Goal: Task Accomplishment & Management: Use online tool/utility

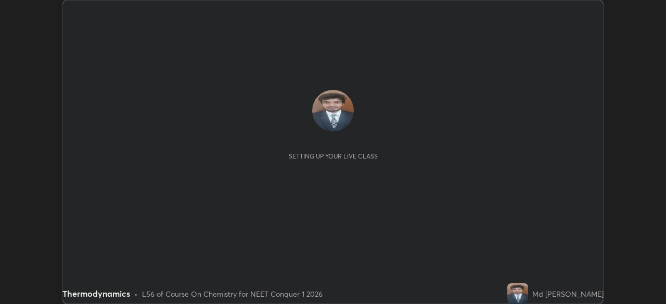
scroll to position [304, 665]
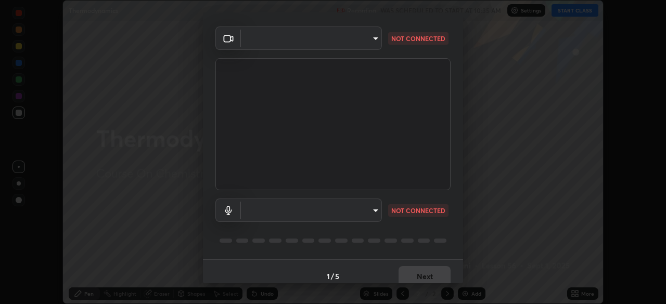
type input "d5d1096bb91751ddbc4e14a102c0e37309a205399cb77019be1f1076424a97fc"
type input "default"
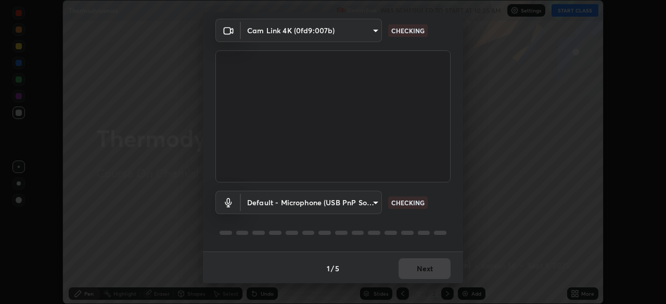
scroll to position [37, 0]
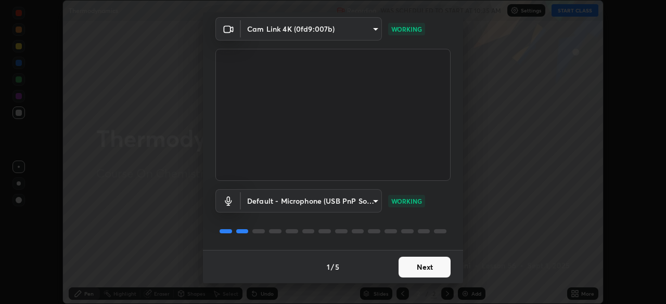
click at [428, 268] on button "Next" at bounding box center [424, 267] width 52 height 21
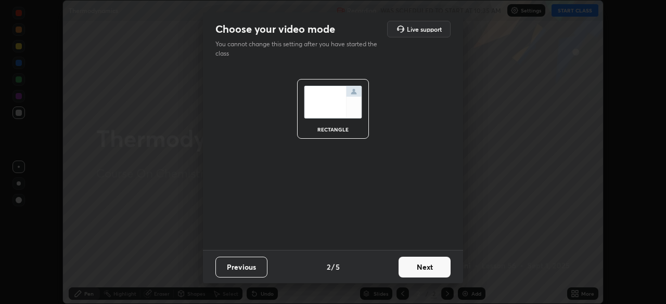
click at [428, 269] on button "Next" at bounding box center [424, 267] width 52 height 21
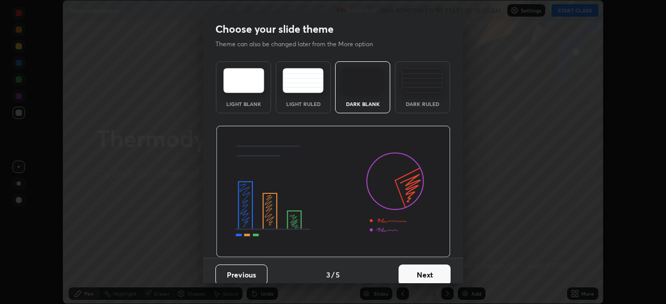
click at [430, 267] on button "Next" at bounding box center [424, 275] width 52 height 21
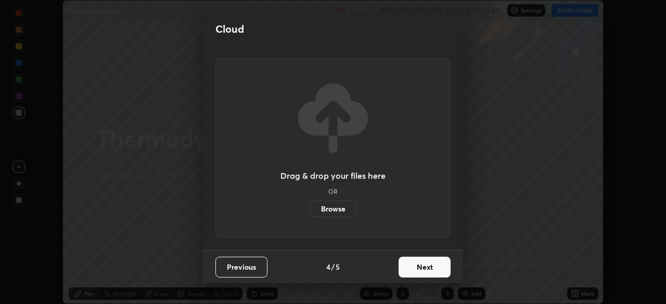
click at [431, 266] on button "Next" at bounding box center [424, 267] width 52 height 21
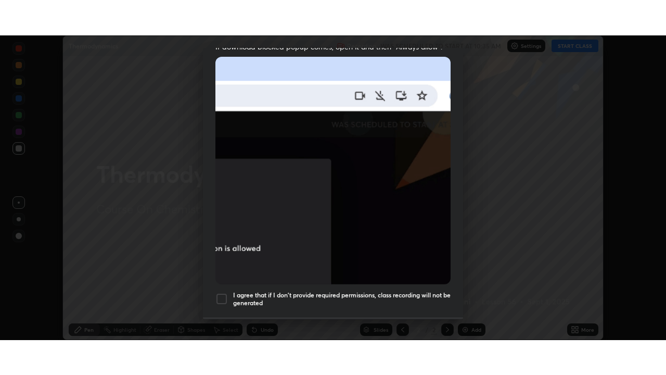
scroll to position [249, 0]
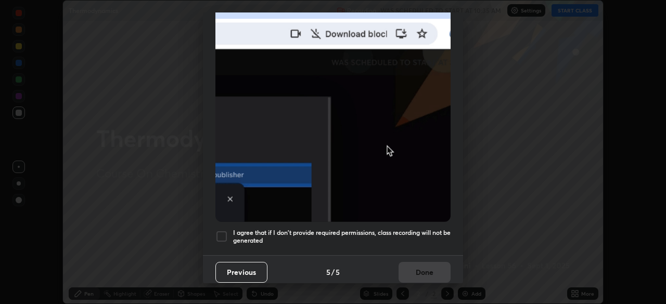
click at [220, 230] on div at bounding box center [221, 236] width 12 height 12
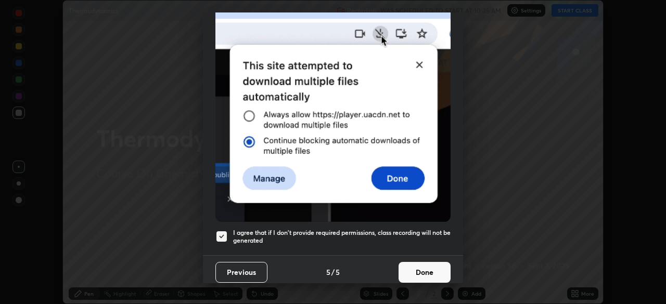
click at [442, 268] on button "Done" at bounding box center [424, 272] width 52 height 21
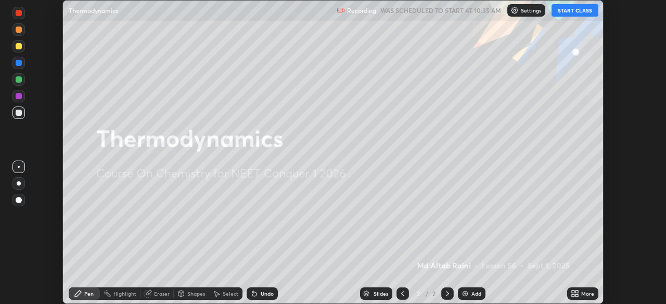
click at [581, 11] on button "START CLASS" at bounding box center [574, 10] width 47 height 12
click at [578, 294] on icon at bounding box center [575, 294] width 8 height 8
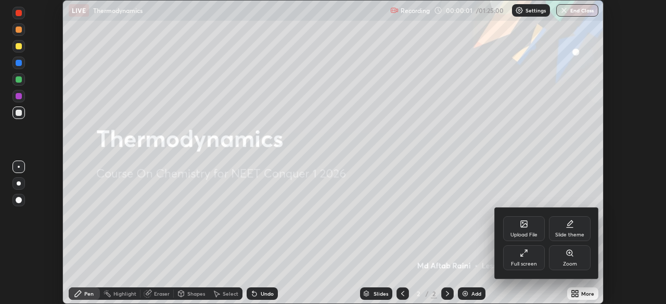
click at [527, 260] on div "Full screen" at bounding box center [524, 258] width 42 height 25
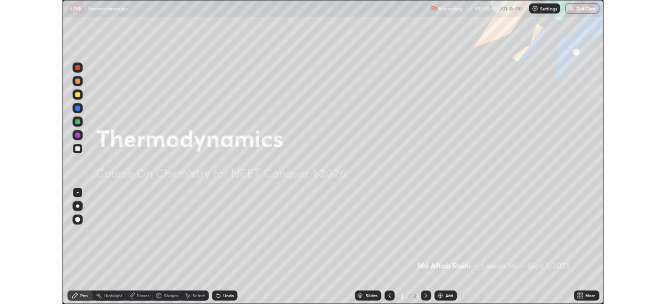
scroll to position [375, 666]
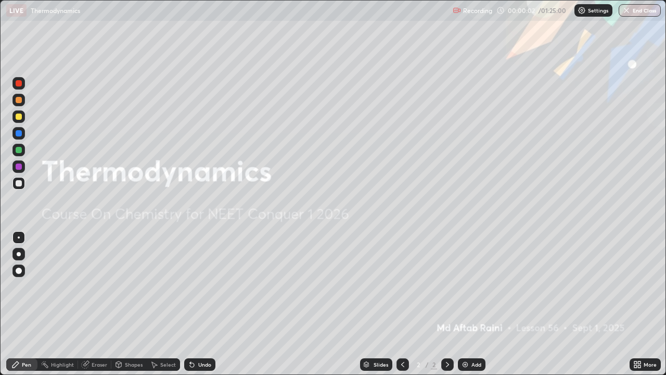
click at [473, 304] on div "Add" at bounding box center [476, 364] width 10 height 5
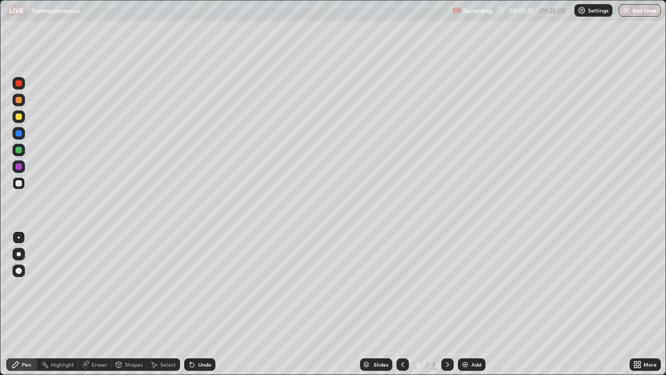
click at [191, 304] on icon at bounding box center [192, 364] width 8 height 8
click at [186, 304] on div "Undo" at bounding box center [199, 364] width 31 height 12
click at [466, 304] on img at bounding box center [465, 364] width 8 height 8
click at [161, 304] on div "Select" at bounding box center [168, 364] width 16 height 5
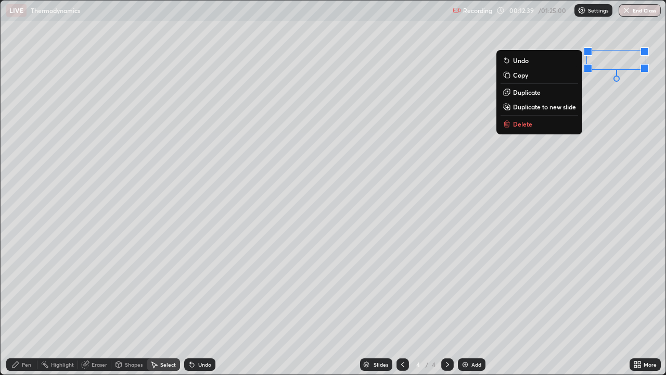
click at [470, 269] on div "0 ° Undo Copy Duplicate Duplicate to new slide Delete" at bounding box center [333, 187] width 665 height 373
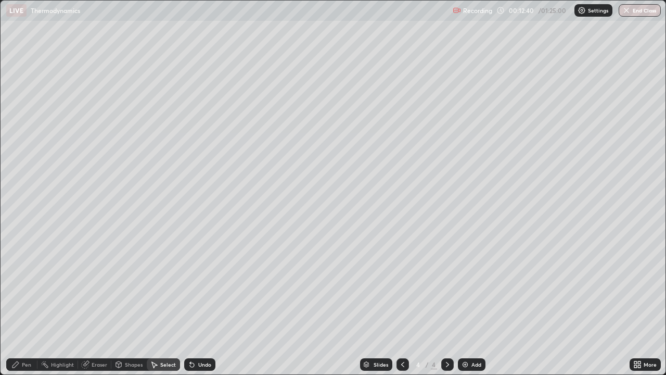
click at [27, 304] on div "Pen" at bounding box center [26, 364] width 9 height 5
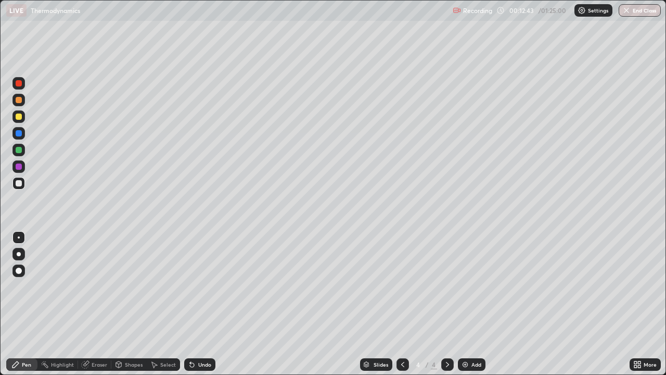
click at [166, 304] on div "Select" at bounding box center [168, 364] width 16 height 5
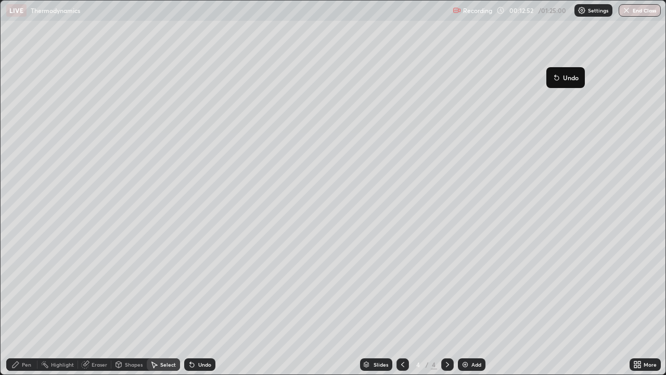
click at [194, 304] on icon at bounding box center [192, 364] width 8 height 8
click at [94, 304] on div "Eraser" at bounding box center [94, 364] width 33 height 12
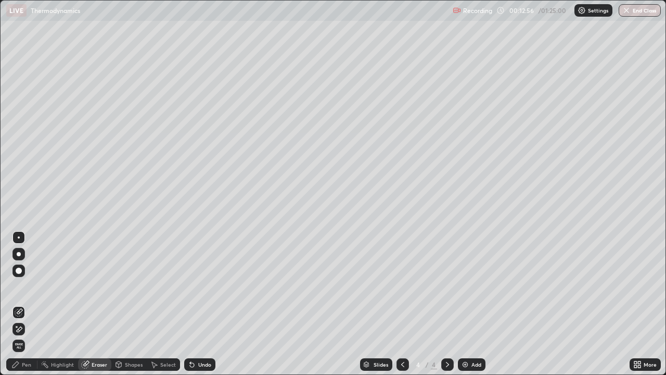
click at [23, 304] on div "Pen" at bounding box center [26, 364] width 9 height 5
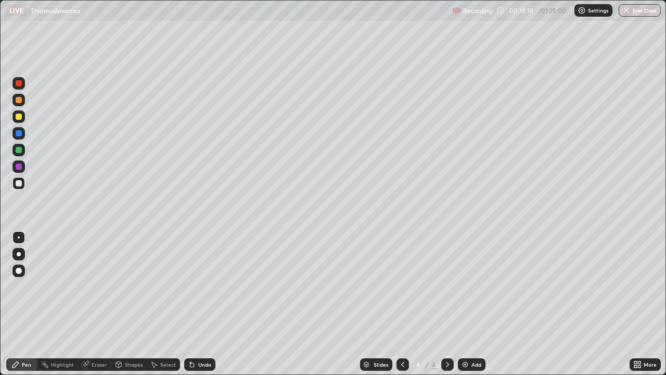
click at [467, 304] on img at bounding box center [465, 364] width 8 height 8
click at [163, 304] on div "Select" at bounding box center [168, 364] width 16 height 5
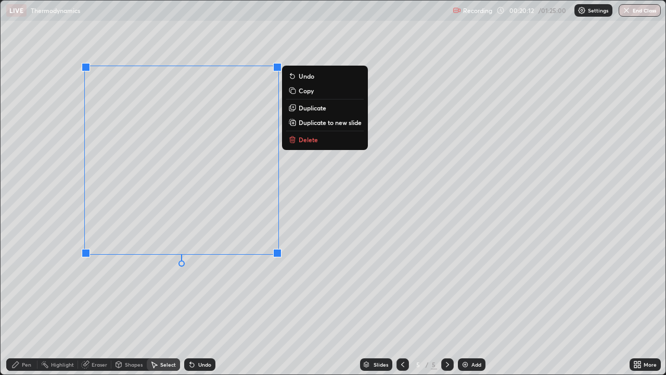
click at [314, 140] on p "Delete" at bounding box center [308, 139] width 19 height 8
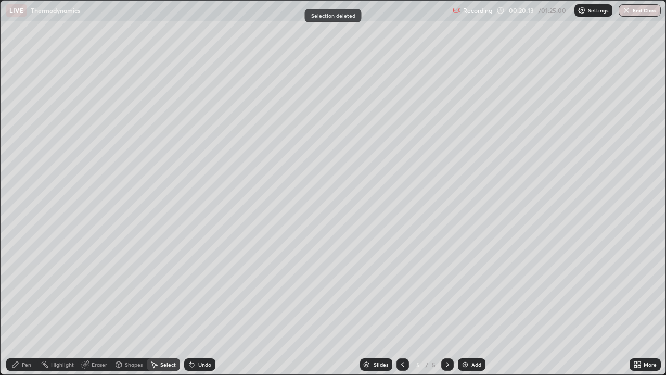
click at [22, 304] on div "Pen" at bounding box center [26, 364] width 9 height 5
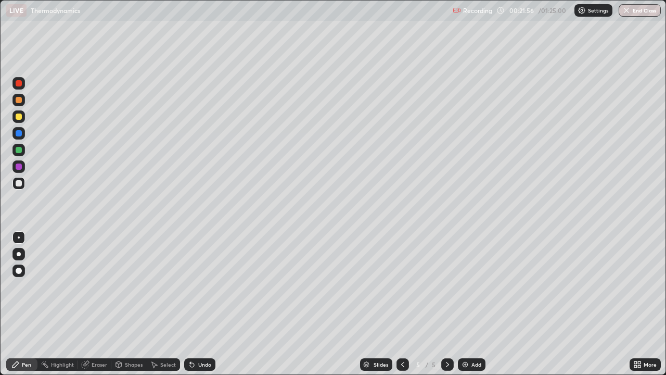
click at [199, 304] on div "Undo" at bounding box center [204, 364] width 13 height 5
click at [198, 304] on div "Undo" at bounding box center [204, 364] width 13 height 5
click at [164, 304] on div "Select" at bounding box center [168, 364] width 16 height 5
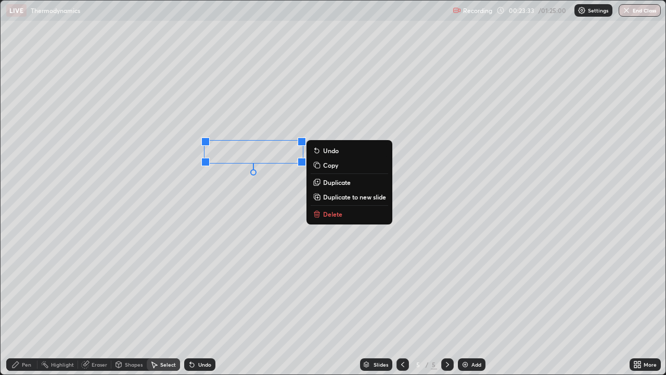
click at [14, 304] on icon at bounding box center [15, 364] width 6 height 6
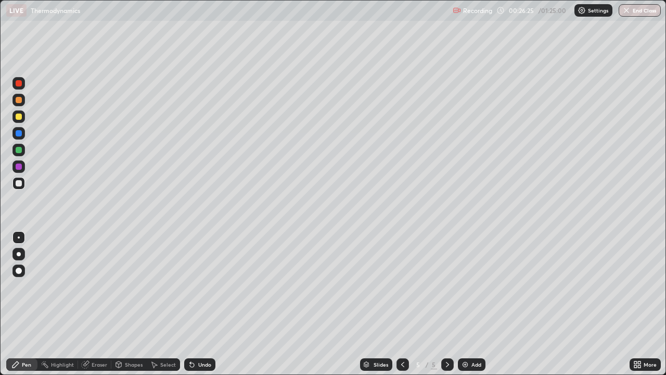
click at [201, 304] on div "Undo" at bounding box center [204, 364] width 13 height 5
click at [194, 304] on icon at bounding box center [192, 364] width 8 height 8
click at [200, 304] on div "Undo" at bounding box center [204, 364] width 13 height 5
click at [199, 304] on div "Undo" at bounding box center [204, 364] width 13 height 5
click at [198, 304] on div "Undo" at bounding box center [204, 364] width 13 height 5
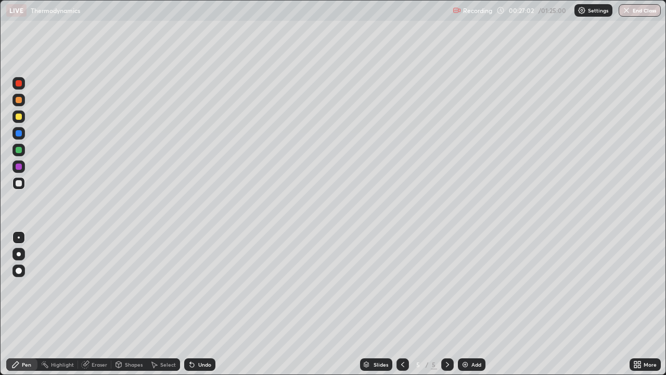
click at [198, 304] on div "Undo" at bounding box center [204, 364] width 13 height 5
click at [199, 304] on div "Undo" at bounding box center [199, 364] width 31 height 12
click at [200, 304] on div "Undo" at bounding box center [199, 364] width 31 height 12
click at [201, 304] on div "Undo" at bounding box center [199, 364] width 31 height 12
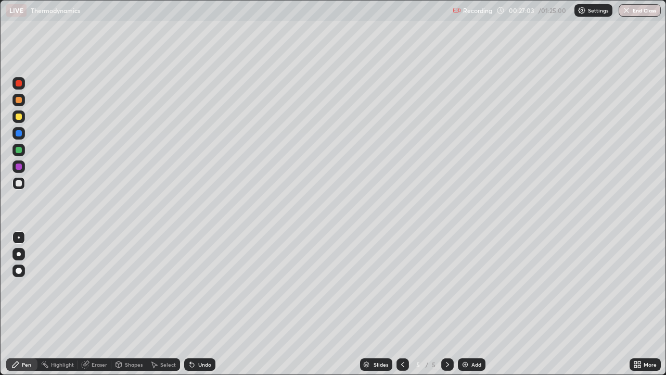
click at [199, 304] on div "Undo" at bounding box center [199, 364] width 31 height 12
click at [203, 304] on div "Undo" at bounding box center [204, 364] width 13 height 5
click at [201, 304] on div "Undo" at bounding box center [204, 364] width 13 height 5
click at [92, 304] on div "Eraser" at bounding box center [100, 364] width 16 height 5
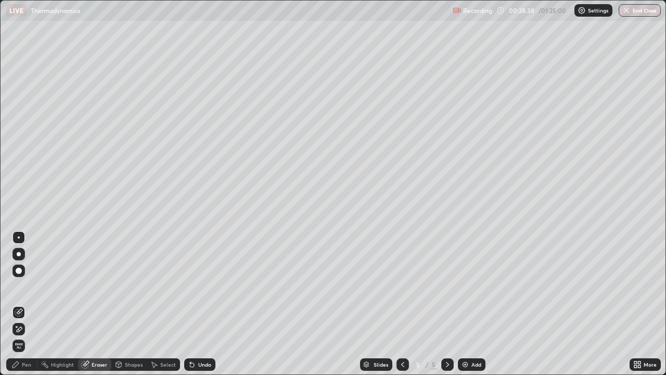
click at [24, 304] on div "Pen" at bounding box center [26, 364] width 9 height 5
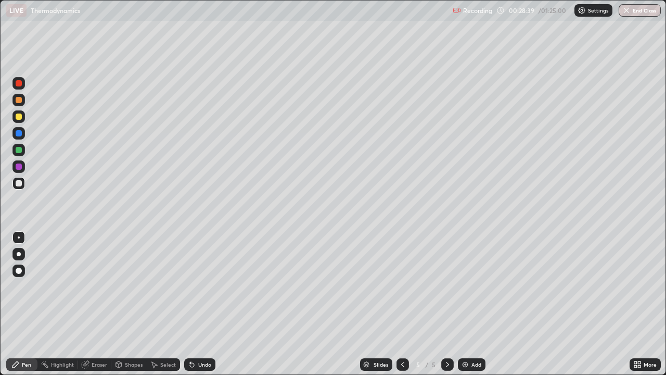
click at [19, 117] on div at bounding box center [19, 116] width 6 height 6
click at [643, 304] on div "More" at bounding box center [649, 364] width 13 height 5
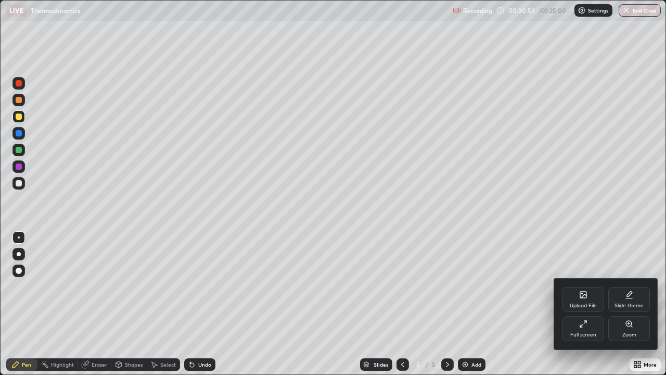
click at [575, 304] on div "Full screen" at bounding box center [583, 328] width 42 height 25
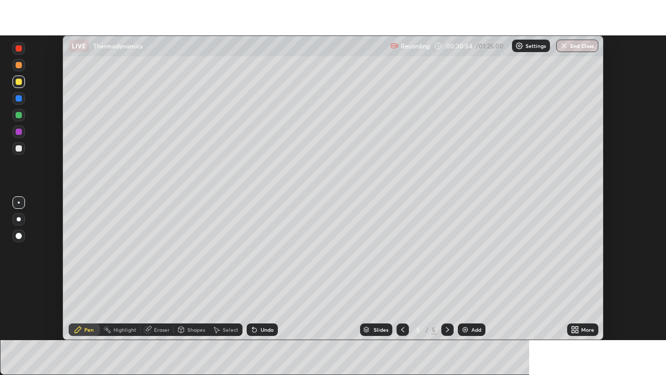
scroll to position [51713, 51352]
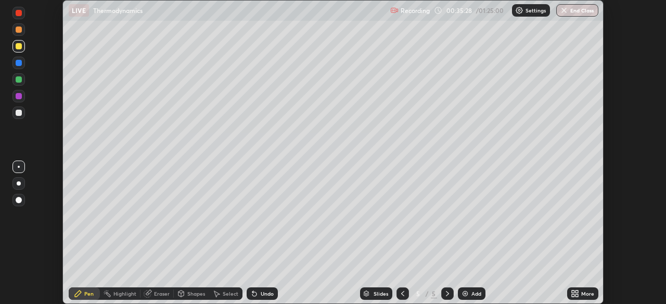
click at [583, 292] on div "More" at bounding box center [587, 293] width 13 height 5
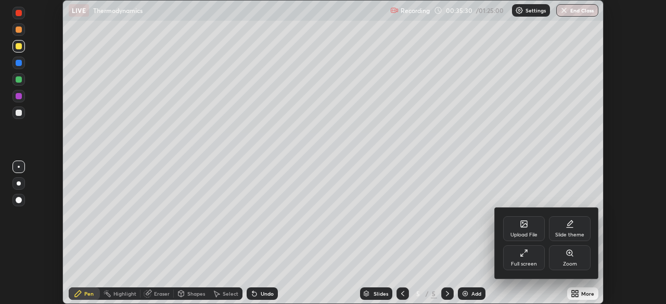
click at [530, 264] on div "Full screen" at bounding box center [524, 264] width 26 height 5
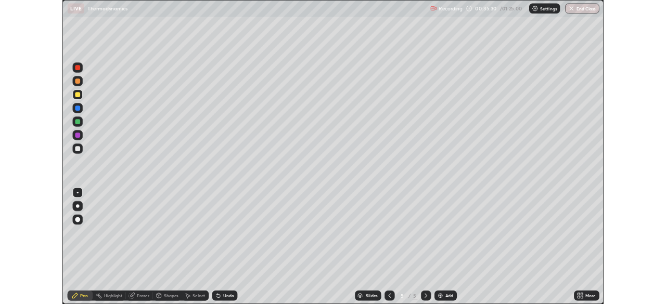
scroll to position [375, 666]
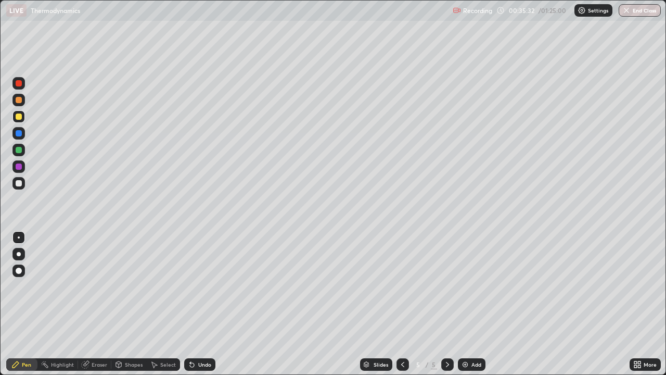
click at [469, 304] on div "Add" at bounding box center [472, 364] width 28 height 12
click at [196, 304] on div "Undo" at bounding box center [199, 364] width 31 height 12
click at [18, 167] on div at bounding box center [19, 166] width 6 height 6
click at [18, 115] on div at bounding box center [19, 116] width 6 height 6
click at [19, 166] on div at bounding box center [19, 166] width 6 height 6
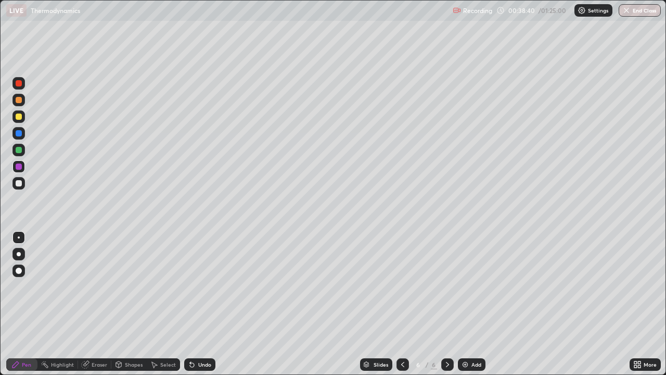
click at [19, 118] on div at bounding box center [19, 116] width 6 height 6
click at [20, 165] on div at bounding box center [19, 166] width 6 height 6
click at [18, 118] on div at bounding box center [19, 116] width 6 height 6
click at [192, 304] on icon at bounding box center [192, 365] width 4 height 4
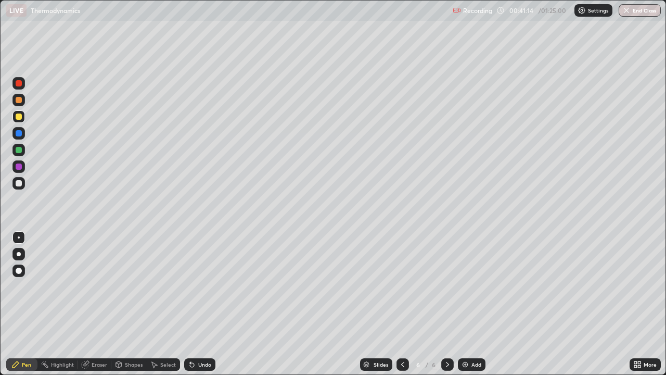
click at [18, 167] on div at bounding box center [19, 166] width 6 height 6
click at [21, 183] on div at bounding box center [19, 183] width 6 height 6
click at [19, 163] on div at bounding box center [19, 166] width 6 height 6
click at [16, 150] on div at bounding box center [19, 150] width 6 height 6
click at [164, 304] on div "Select" at bounding box center [168, 364] width 16 height 5
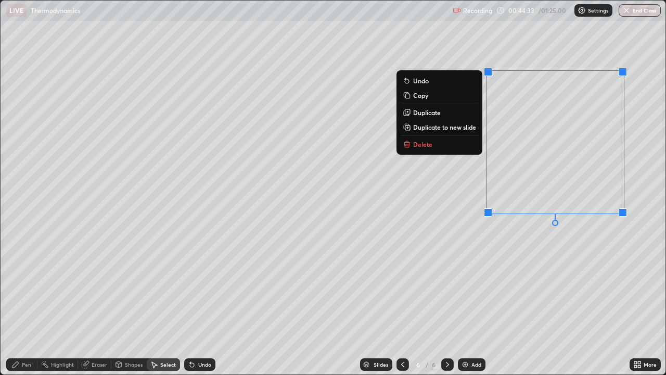
click at [439, 146] on button "Delete" at bounding box center [440, 144] width 78 height 12
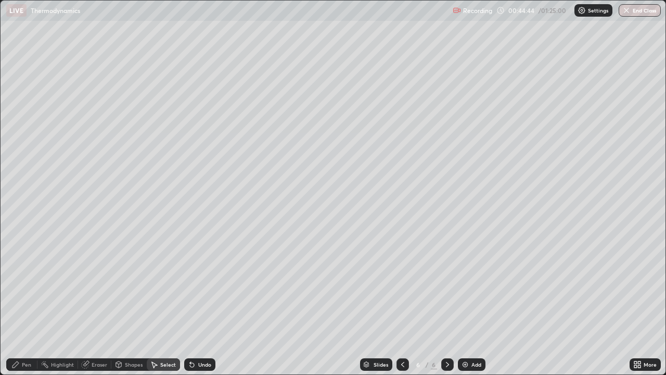
click at [190, 304] on icon at bounding box center [190, 362] width 1 height 1
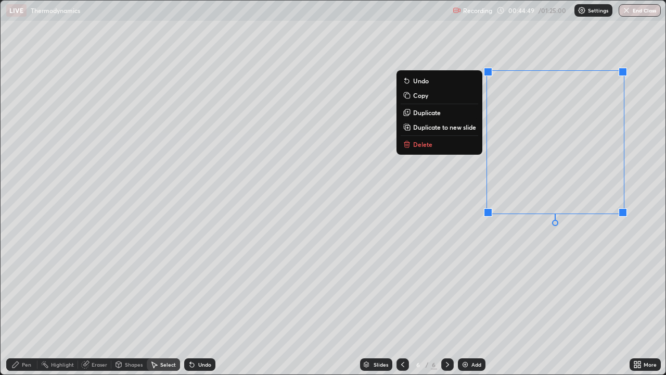
click at [447, 146] on button "Delete" at bounding box center [440, 144] width 78 height 12
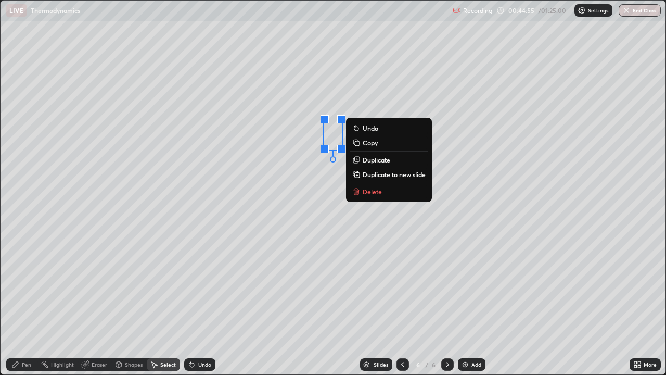
click at [382, 189] on button "Delete" at bounding box center [389, 191] width 78 height 12
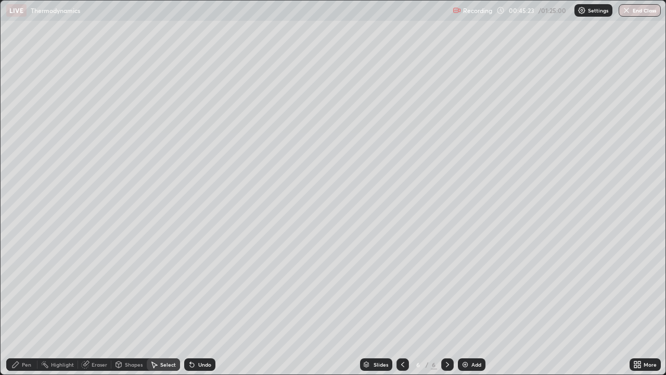
click at [23, 304] on div "Pen" at bounding box center [26, 364] width 9 height 5
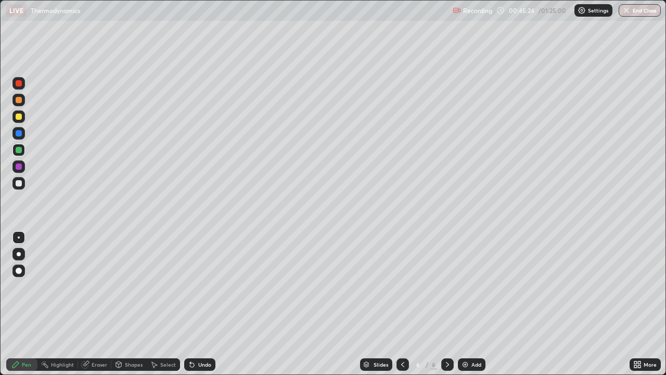
click at [18, 184] on div at bounding box center [19, 183] width 6 height 6
click at [401, 304] on icon at bounding box center [402, 364] width 8 height 8
click at [450, 304] on div at bounding box center [447, 364] width 12 height 12
click at [403, 304] on icon at bounding box center [402, 364] width 8 height 8
click at [445, 304] on icon at bounding box center [447, 364] width 8 height 8
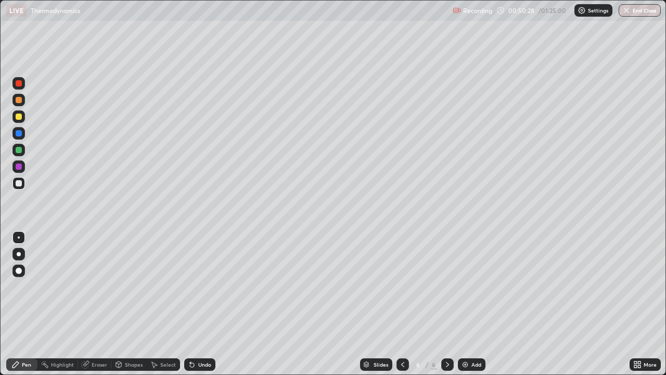
click at [22, 167] on div at bounding box center [18, 166] width 12 height 12
click at [16, 117] on div at bounding box center [19, 116] width 6 height 6
click at [18, 172] on div at bounding box center [18, 166] width 12 height 12
click at [22, 183] on div at bounding box center [18, 183] width 12 height 12
click at [196, 304] on div "Undo" at bounding box center [199, 364] width 31 height 12
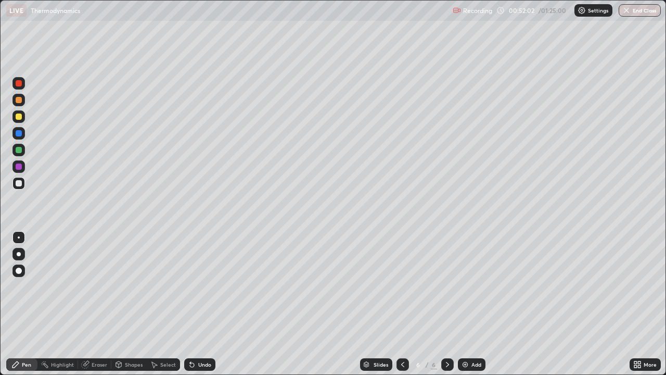
click at [196, 304] on div "Undo" at bounding box center [199, 364] width 31 height 12
click at [200, 304] on div "Undo" at bounding box center [204, 364] width 13 height 5
click at [202, 304] on div "Undo" at bounding box center [204, 364] width 13 height 5
click at [16, 164] on div at bounding box center [19, 166] width 6 height 6
click at [17, 153] on div at bounding box center [18, 150] width 12 height 12
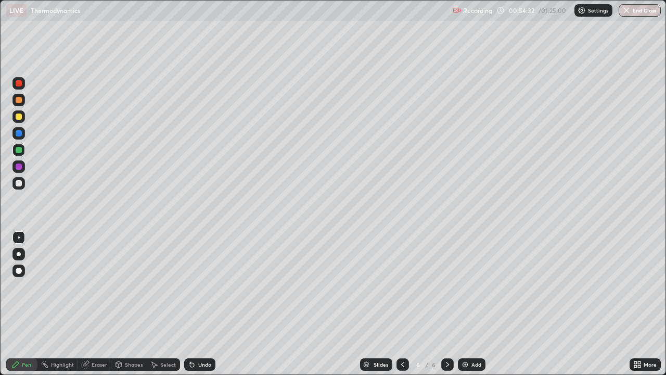
click at [201, 304] on div "Undo" at bounding box center [204, 364] width 13 height 5
click at [200, 304] on div "Undo" at bounding box center [204, 364] width 13 height 5
click at [465, 304] on img at bounding box center [465, 364] width 8 height 8
click at [21, 186] on div at bounding box center [18, 183] width 12 height 12
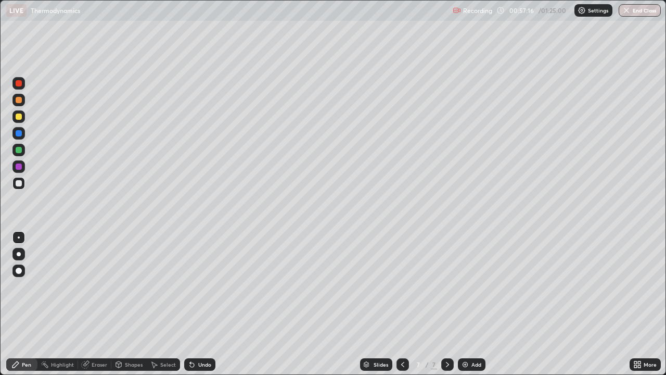
click at [198, 304] on div "Undo" at bounding box center [204, 364] width 13 height 5
click at [200, 304] on div "Undo" at bounding box center [204, 364] width 13 height 5
click at [199, 304] on div "Undo" at bounding box center [204, 364] width 13 height 5
click at [466, 304] on img at bounding box center [465, 364] width 8 height 8
click at [196, 304] on div "Undo" at bounding box center [199, 364] width 31 height 12
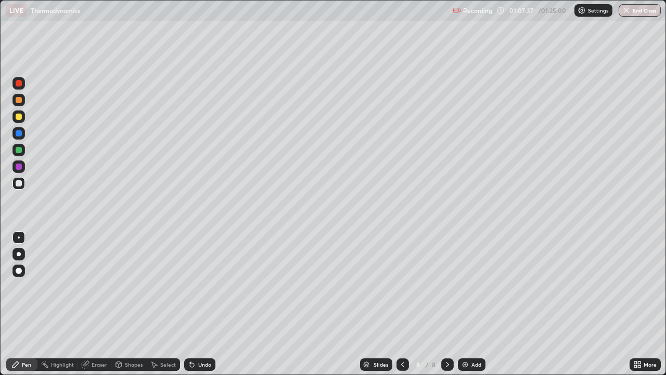
click at [166, 304] on div "Select" at bounding box center [168, 364] width 16 height 5
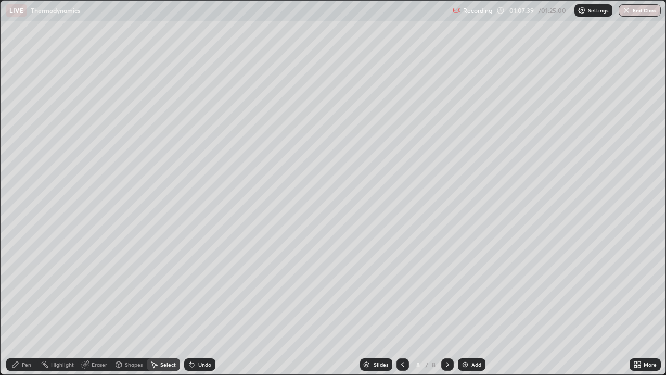
click at [25, 304] on div "Pen" at bounding box center [26, 364] width 9 height 5
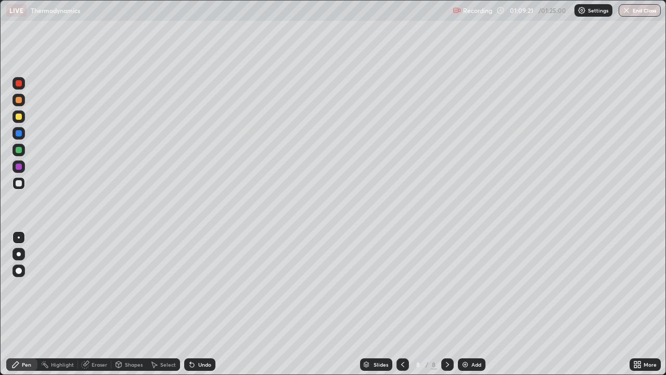
click at [161, 304] on div "Select" at bounding box center [168, 364] width 16 height 5
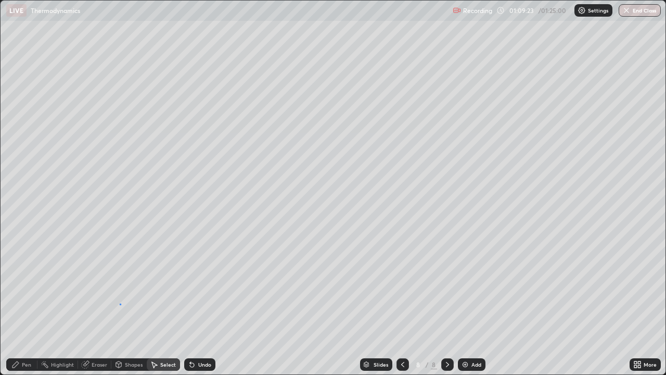
click at [118, 303] on div "0 ° Undo Copy Duplicate Duplicate to new slide Delete" at bounding box center [333, 187] width 665 height 373
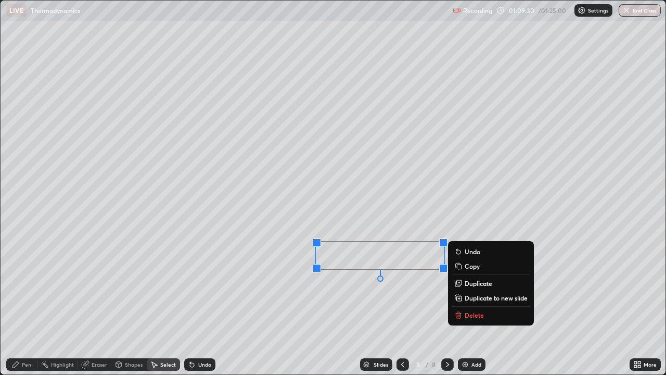
click at [20, 304] on div "Pen" at bounding box center [21, 364] width 31 height 12
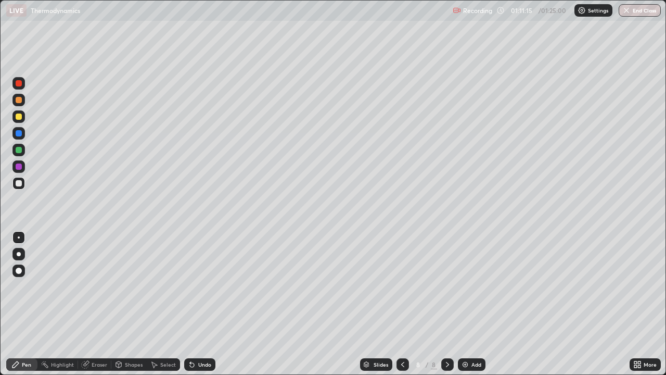
click at [462, 304] on img at bounding box center [465, 364] width 8 height 8
click at [402, 304] on icon at bounding box center [402, 364] width 8 height 8
click at [446, 304] on icon at bounding box center [447, 364] width 8 height 8
click at [401, 304] on icon at bounding box center [402, 364] width 8 height 8
click at [167, 304] on div "Select" at bounding box center [168, 364] width 16 height 5
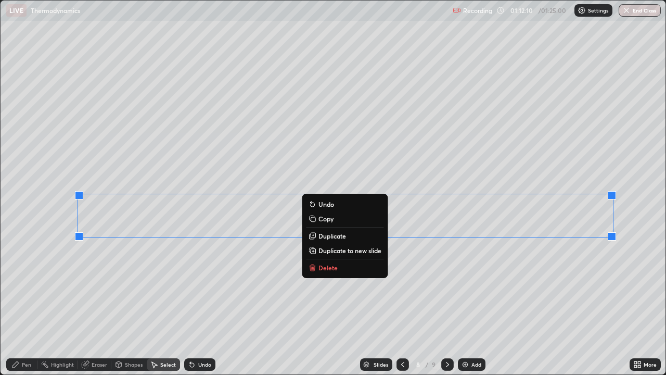
click at [330, 219] on p "Copy" at bounding box center [325, 218] width 15 height 8
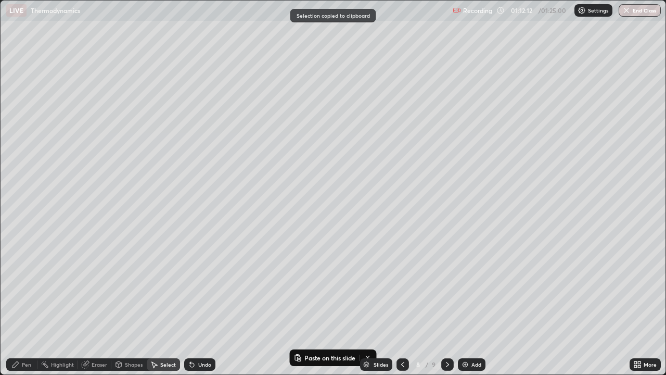
click at [446, 304] on icon at bounding box center [447, 364] width 3 height 5
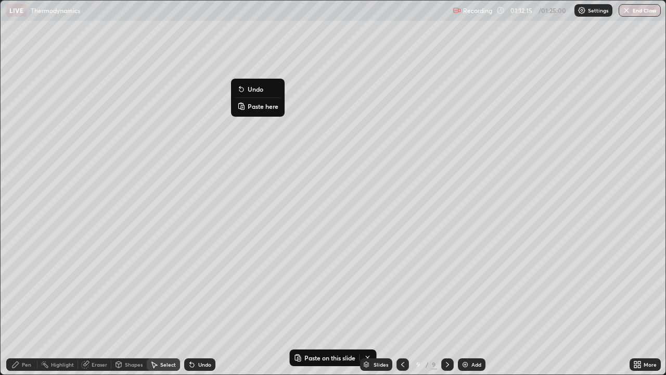
click at [257, 107] on p "Paste here" at bounding box center [263, 106] width 31 height 8
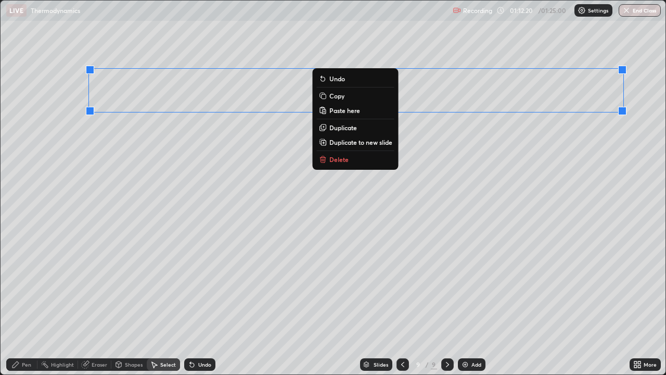
click at [75, 304] on div "0 ° Undo Copy Paste here Duplicate Duplicate to new slide Delete" at bounding box center [333, 187] width 665 height 373
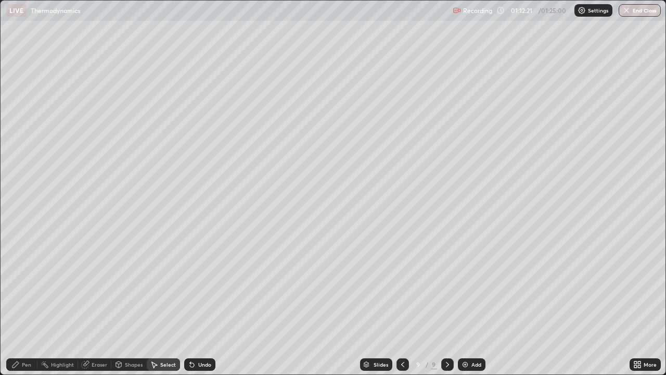
click at [56, 304] on div "Highlight" at bounding box center [62, 364] width 23 height 5
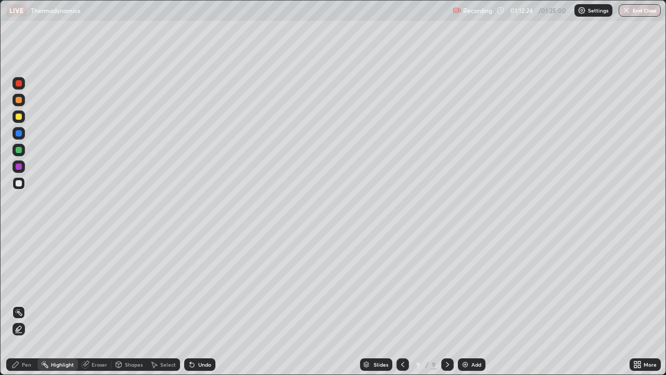
click at [97, 304] on div "Eraser" at bounding box center [100, 364] width 16 height 5
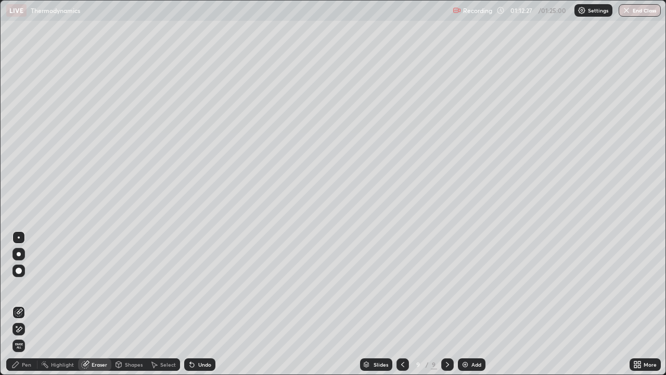
click at [24, 304] on div "Pen" at bounding box center [21, 364] width 31 height 12
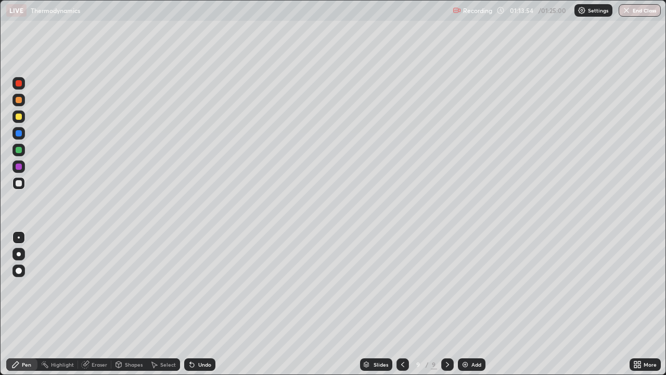
click at [162, 304] on div "Select" at bounding box center [168, 364] width 16 height 5
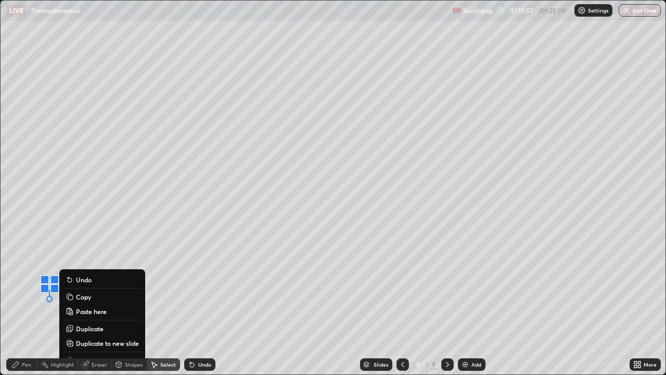
click at [83, 258] on div "0 ° Undo Copy Paste here Duplicate Duplicate to new slide Delete" at bounding box center [333, 187] width 665 height 373
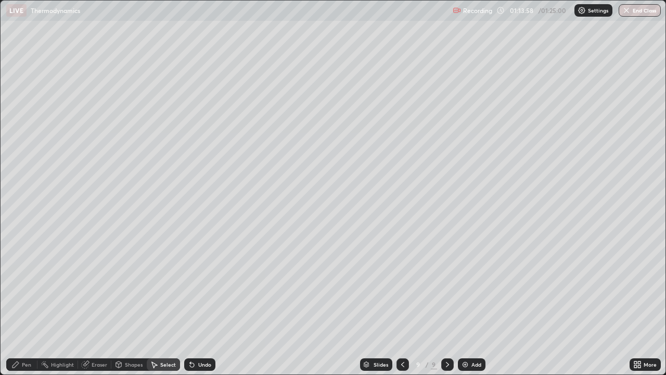
click at [100, 304] on div "Eraser" at bounding box center [100, 364] width 16 height 5
click at [18, 304] on div "Pen" at bounding box center [21, 364] width 31 height 12
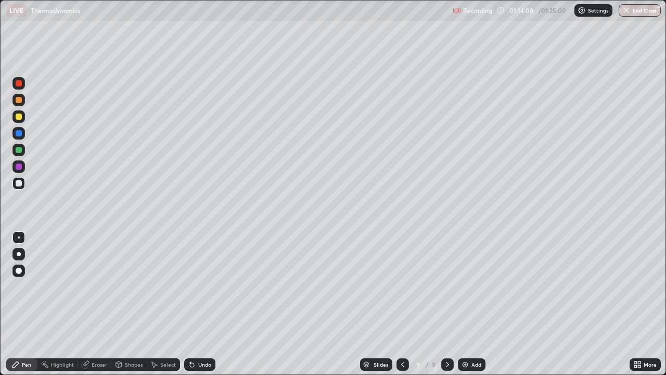
click at [468, 304] on img at bounding box center [465, 364] width 8 height 8
click at [399, 304] on icon at bounding box center [402, 364] width 8 height 8
click at [446, 304] on icon at bounding box center [447, 364] width 8 height 8
click at [647, 11] on button "End Class" at bounding box center [640, 10] width 41 height 12
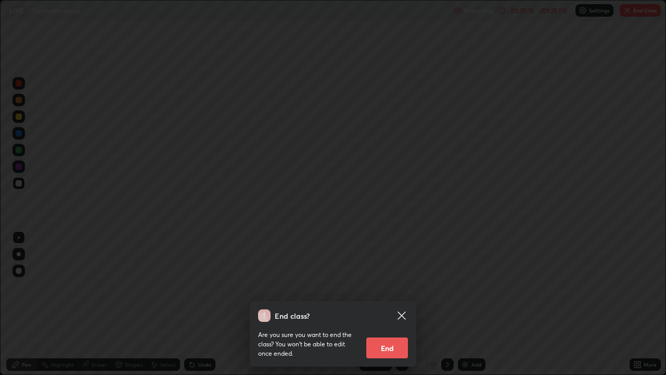
click at [480, 297] on div "End class? Are you sure you want to end the class? You won’t be able to edit on…" at bounding box center [333, 187] width 666 height 375
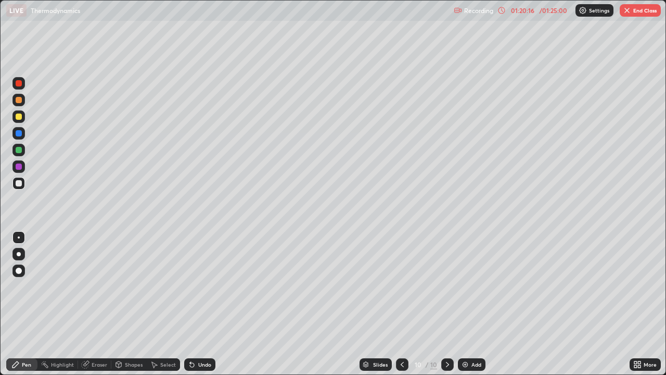
click at [401, 304] on icon at bounding box center [402, 364] width 8 height 8
click at [407, 304] on div at bounding box center [402, 364] width 12 height 12
click at [406, 304] on div at bounding box center [402, 364] width 12 height 12
click at [647, 12] on button "End Class" at bounding box center [640, 10] width 41 height 12
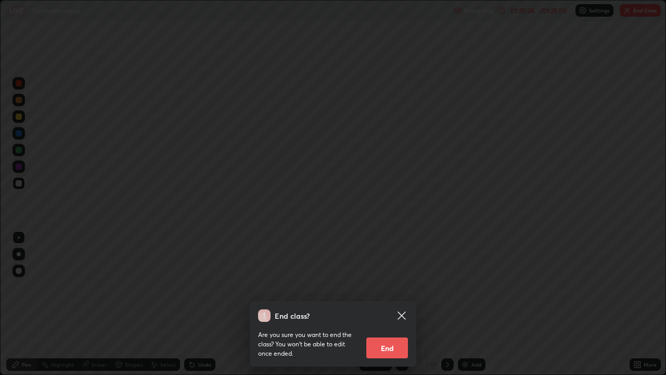
click at [393, 304] on button "End" at bounding box center [387, 347] width 42 height 21
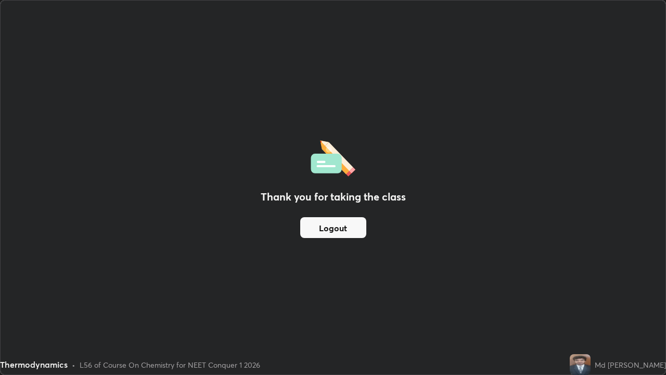
click at [328, 226] on button "Logout" at bounding box center [333, 227] width 66 height 21
click at [327, 228] on button "Logout" at bounding box center [333, 227] width 66 height 21
click at [329, 227] on button "Logout" at bounding box center [333, 227] width 66 height 21
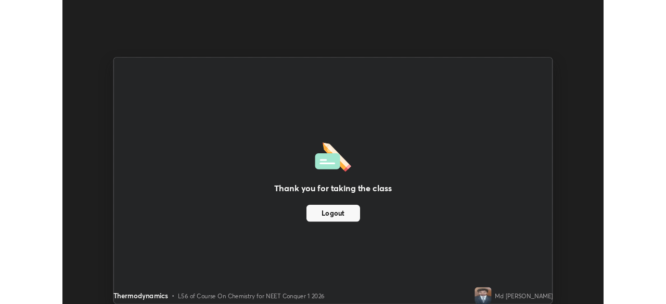
scroll to position [51713, 51352]
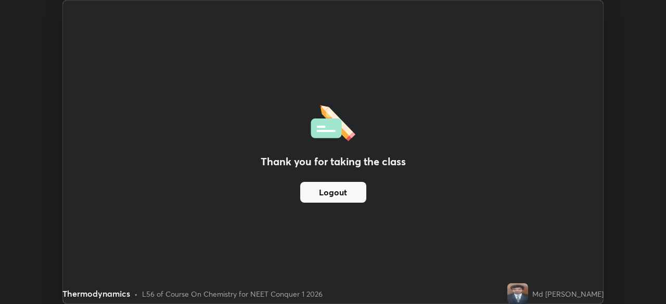
click at [325, 190] on button "Logout" at bounding box center [333, 192] width 66 height 21
click at [356, 193] on button "Logout" at bounding box center [333, 192] width 66 height 21
click at [353, 200] on button "Logout" at bounding box center [333, 192] width 66 height 21
click at [356, 197] on button "Logout" at bounding box center [333, 192] width 66 height 21
click at [358, 197] on button "Logout" at bounding box center [333, 192] width 66 height 21
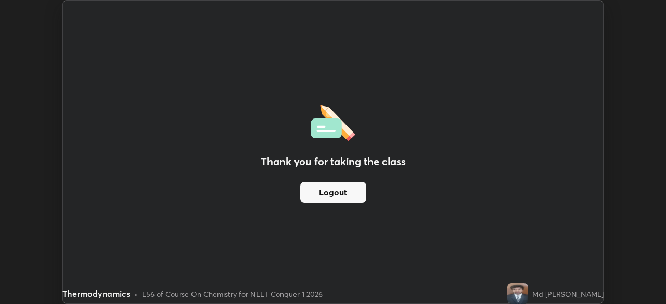
click at [361, 197] on button "Logout" at bounding box center [333, 192] width 66 height 21
